Goal: Book appointment/travel/reservation

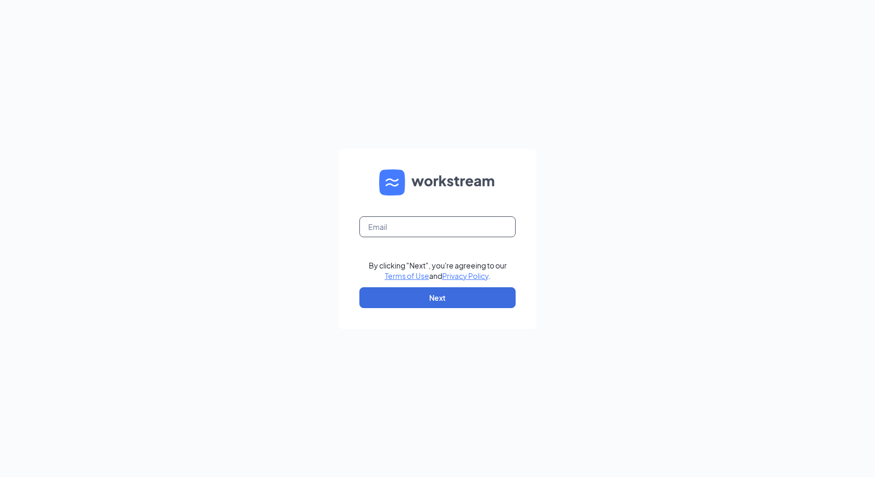
click at [443, 231] on input "text" at bounding box center [438, 226] width 156 height 21
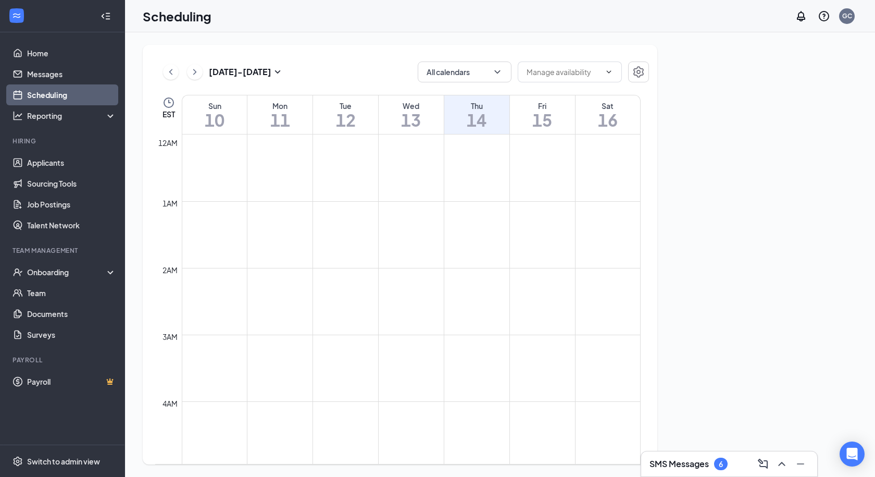
scroll to position [512, 0]
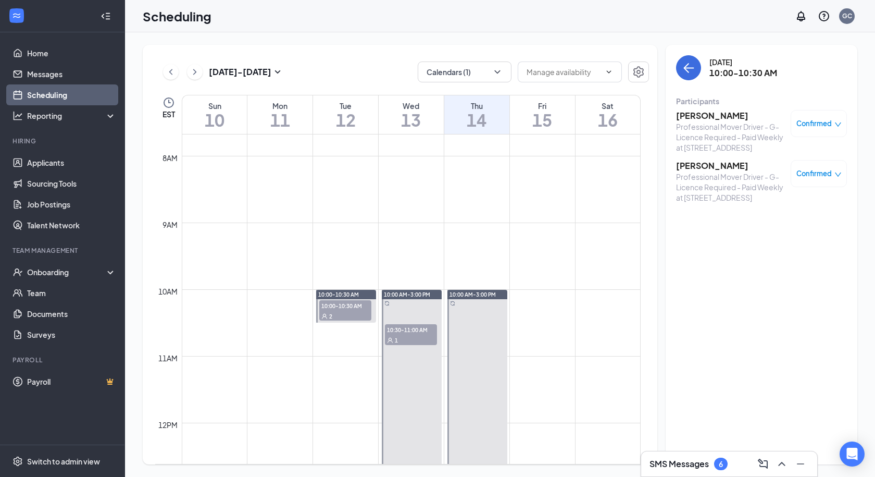
click at [56, 96] on link "Scheduling" at bounding box center [71, 94] width 89 height 21
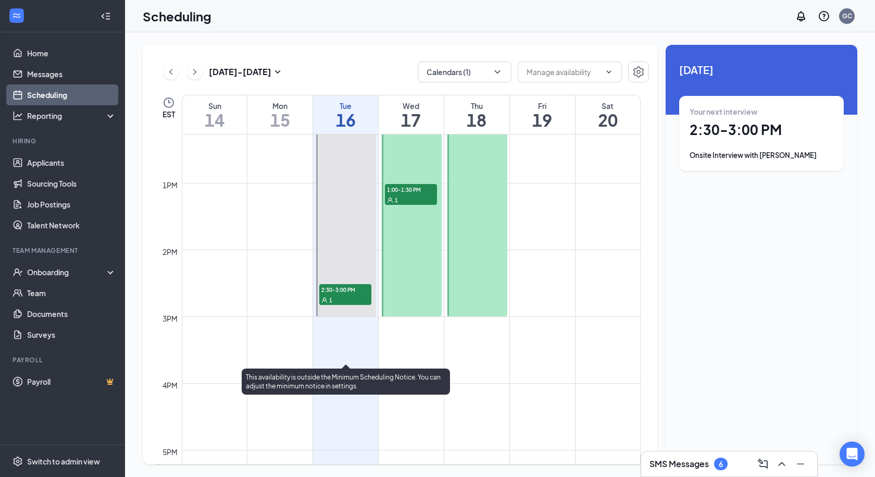
scroll to position [825, 0]
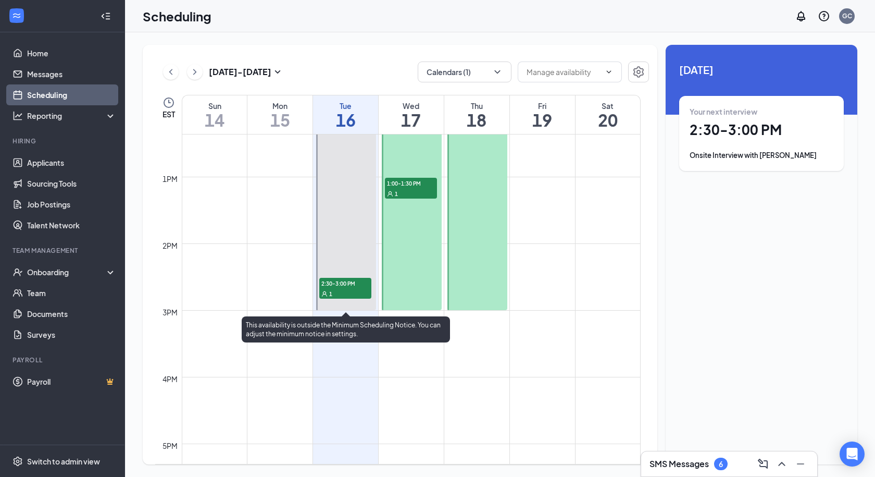
click at [345, 284] on span "2:30-3:00 PM" at bounding box center [345, 283] width 52 height 10
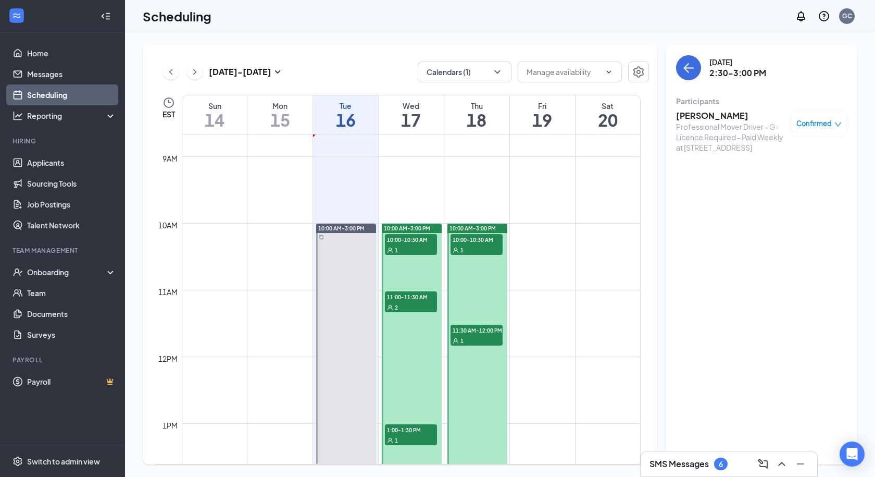
scroll to position [564, 0]
